Goal: Information Seeking & Learning: Learn about a topic

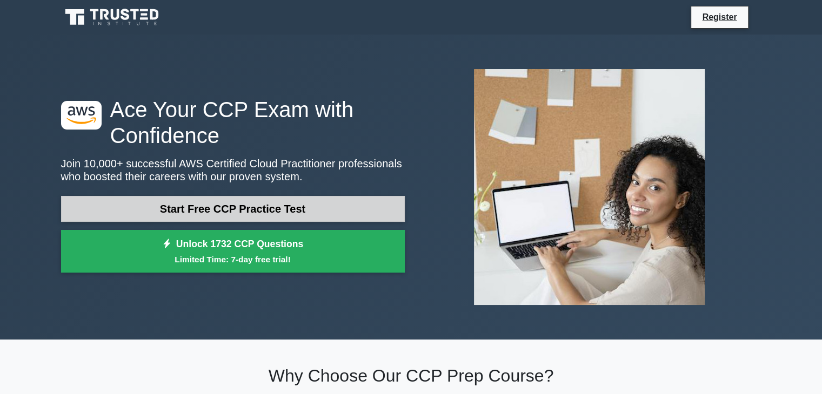
click at [287, 210] on link "Start Free CCP Practice Test" at bounding box center [233, 209] width 344 height 26
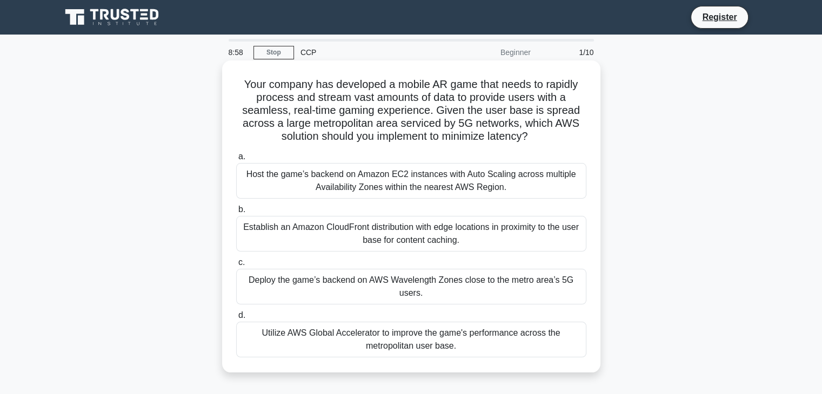
click at [426, 293] on div "Deploy the game’s backend on AWS Wavelength Zones close to the metro area’s 5G …" at bounding box center [411, 287] width 350 height 36
click at [236, 266] on input "c. Deploy the game’s backend on AWS Wavelength Zones close to the metro area’s …" at bounding box center [236, 262] width 0 height 7
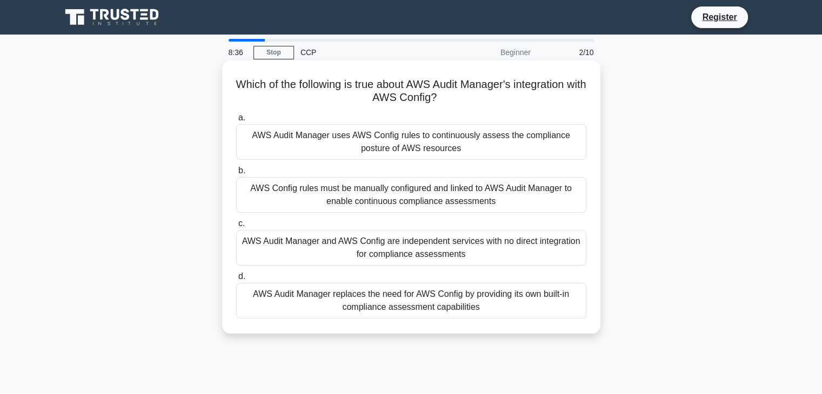
click at [345, 201] on div "AWS Config rules must be manually configured and linked to AWS Audit Manager to…" at bounding box center [411, 195] width 350 height 36
click at [236, 174] on input "b. AWS Config rules must be manually configured and linked to AWS Audit Manager…" at bounding box center [236, 170] width 0 height 7
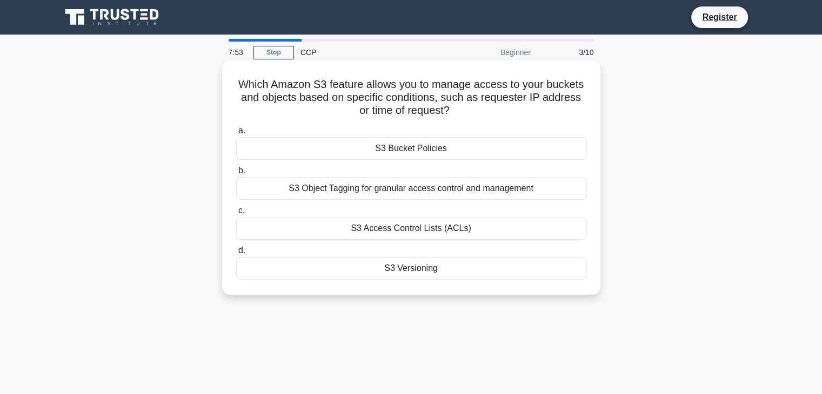
click at [421, 149] on div "S3 Bucket Policies" at bounding box center [411, 148] width 350 height 23
click at [236, 134] on input "a. S3 Bucket Policies" at bounding box center [236, 130] width 0 height 7
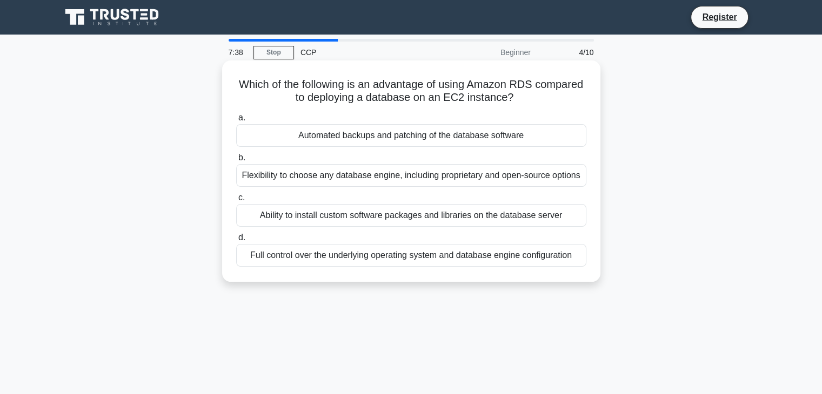
click at [420, 139] on div "Automated backups and patching of the database software" at bounding box center [411, 135] width 350 height 23
click at [236, 122] on input "a. Automated backups and patching of the database software" at bounding box center [236, 118] width 0 height 7
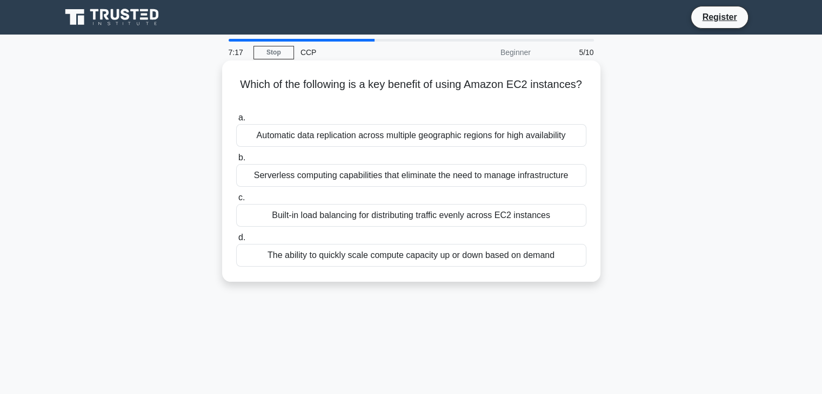
click at [430, 256] on div "The ability to quickly scale compute capacity up or down based on demand" at bounding box center [411, 255] width 350 height 23
click at [236, 241] on input "d. The ability to quickly scale compute capacity up or down based on demand" at bounding box center [236, 237] width 0 height 7
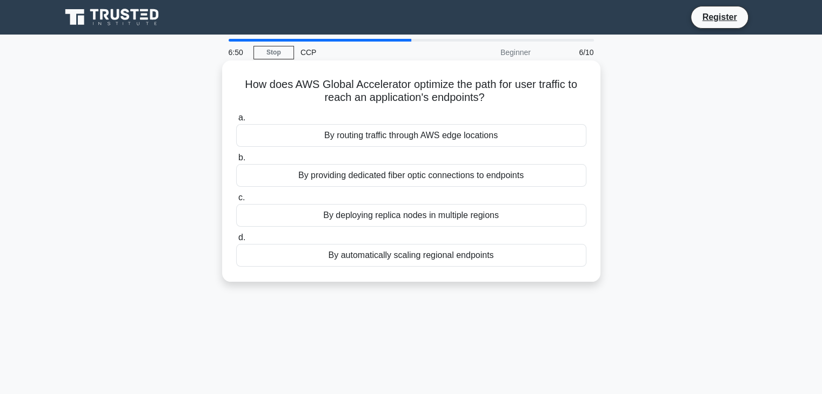
click at [354, 139] on div "By routing traffic through AWS edge locations" at bounding box center [411, 135] width 350 height 23
click at [236, 122] on input "a. By routing traffic through AWS edge locations" at bounding box center [236, 118] width 0 height 7
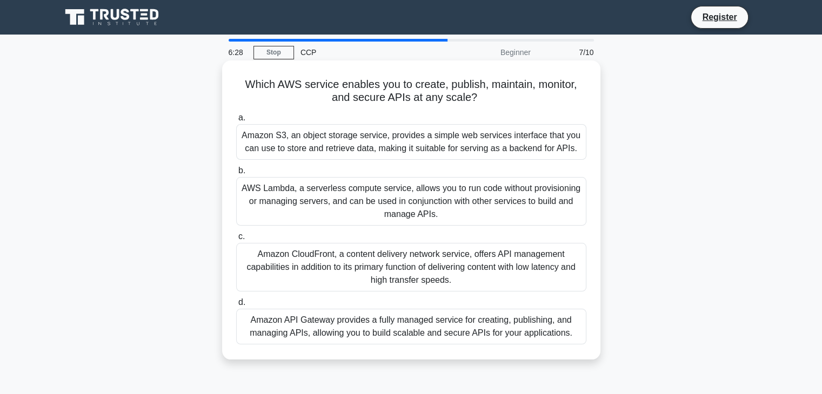
click at [321, 331] on div "Amazon API Gateway provides a fully managed service for creating, publishing, a…" at bounding box center [411, 327] width 350 height 36
click at [236, 306] on input "d. Amazon API Gateway provides a fully managed service for creating, publishing…" at bounding box center [236, 302] width 0 height 7
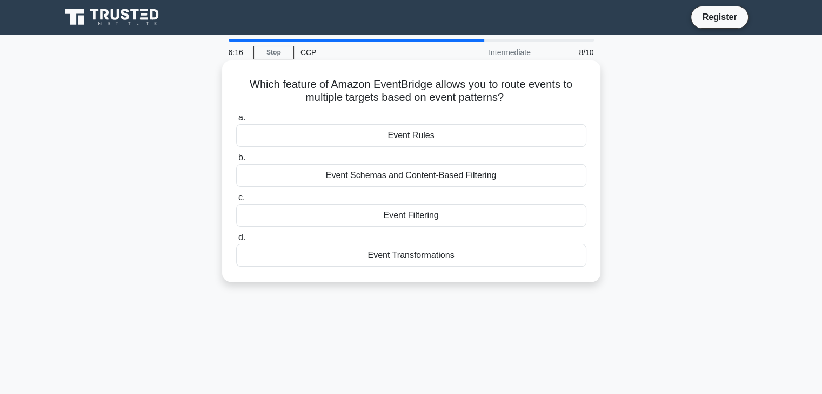
click at [414, 137] on div "Event Rules" at bounding box center [411, 135] width 350 height 23
click at [236, 122] on input "a. Event Rules" at bounding box center [236, 118] width 0 height 7
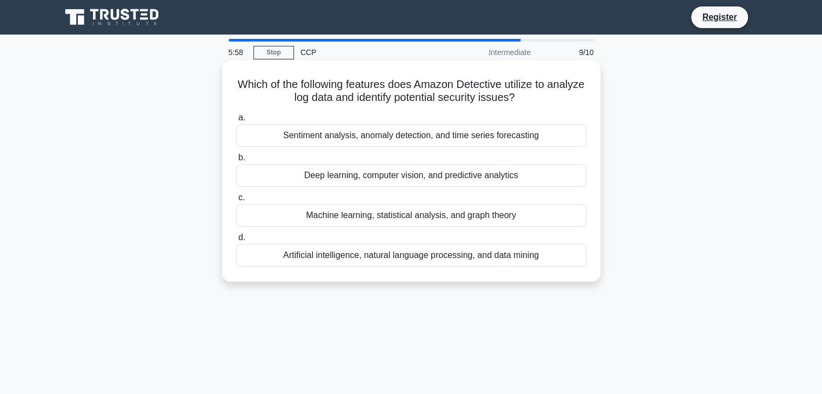
click at [365, 134] on div "Sentiment analysis, anomaly detection, and time series forecasting" at bounding box center [411, 135] width 350 height 23
click at [236, 122] on input "a. Sentiment analysis, anomaly detection, and time series forecasting" at bounding box center [236, 118] width 0 height 7
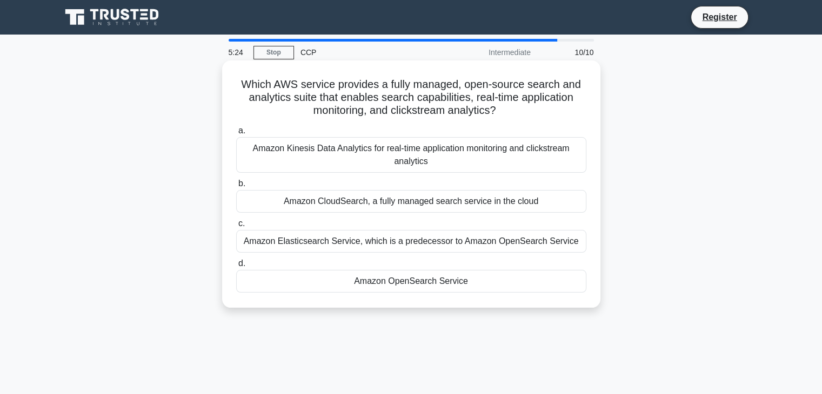
click at [378, 201] on div "Amazon CloudSearch, a fully managed search service in the cloud" at bounding box center [411, 201] width 350 height 23
click at [236, 187] on input "b. Amazon CloudSearch, a fully managed search service in the cloud" at bounding box center [236, 183] width 0 height 7
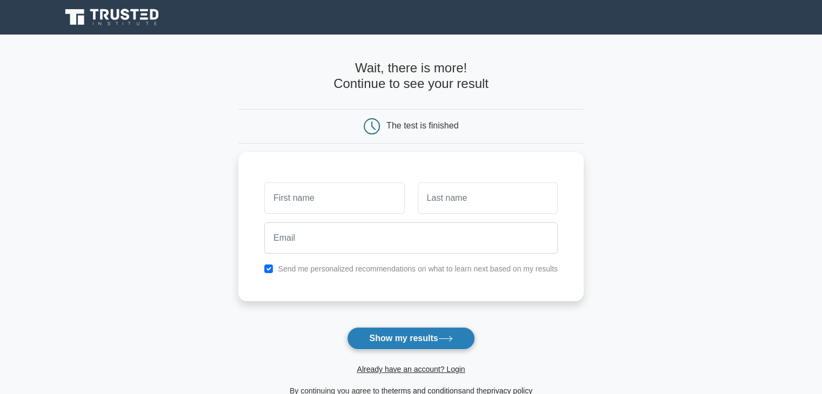
click at [450, 334] on button "Show my results" at bounding box center [410, 338] width 127 height 23
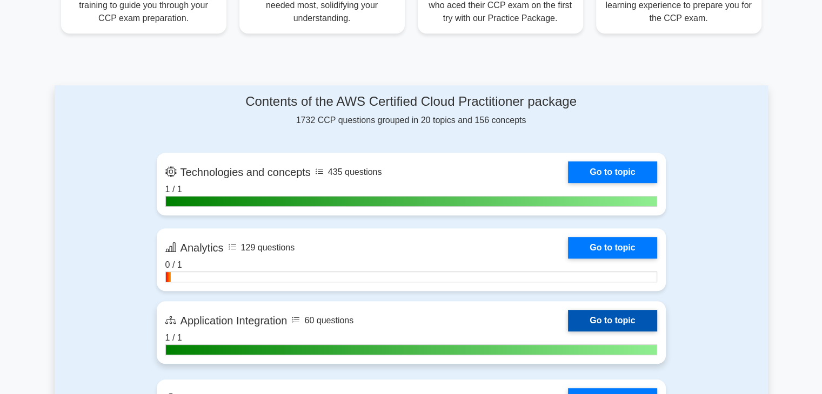
scroll to position [540, 0]
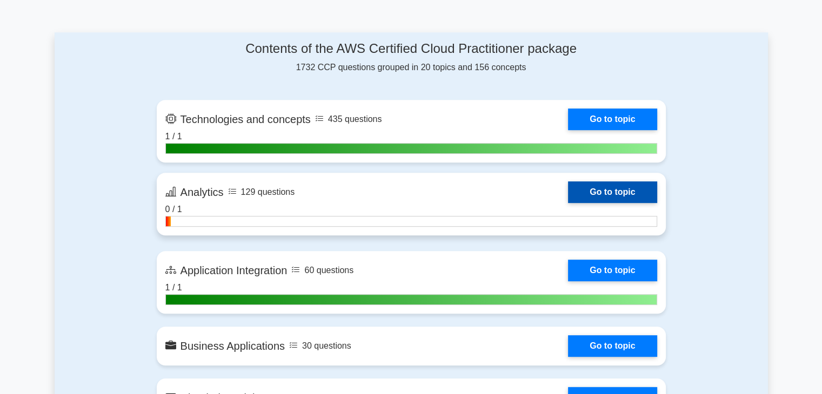
click at [605, 194] on link "Go to topic" at bounding box center [612, 192] width 89 height 22
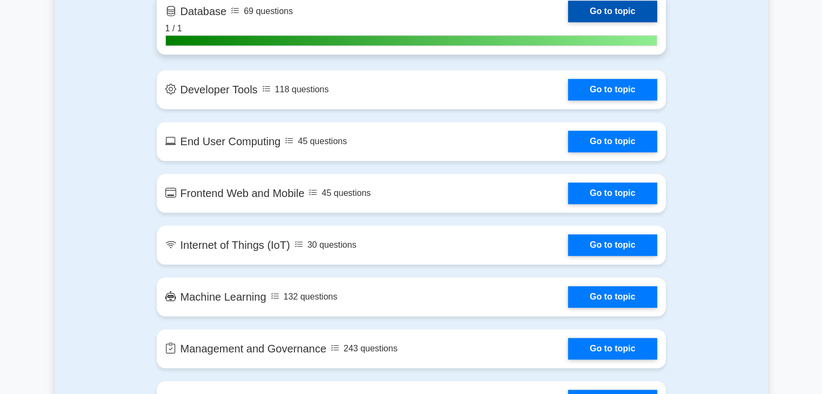
scroll to position [1026, 0]
